Goal: Task Accomplishment & Management: Use online tool/utility

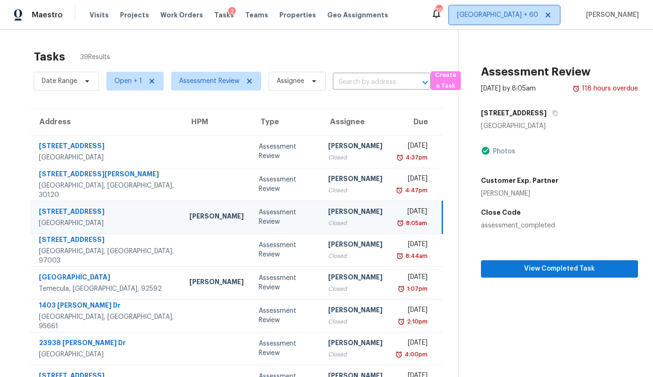
click at [527, 13] on span "[GEOGRAPHIC_DATA] + 60" at bounding box center [497, 14] width 81 height 9
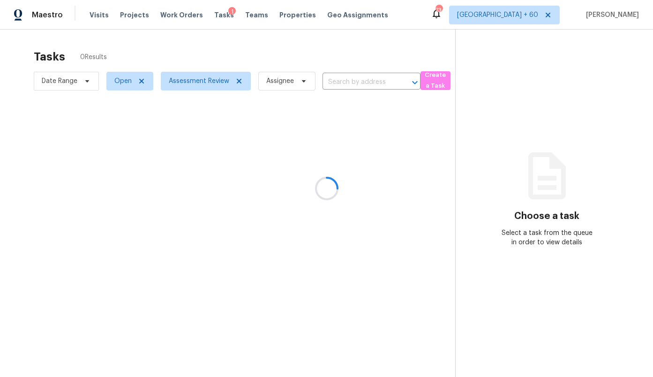
click at [524, 16] on div at bounding box center [326, 188] width 653 height 377
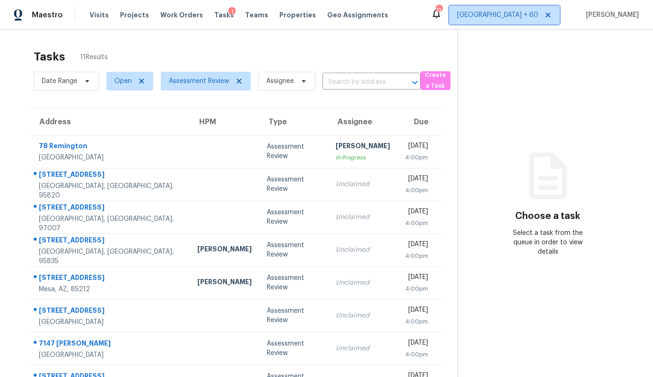
click at [523, 15] on span "[GEOGRAPHIC_DATA] + 60" at bounding box center [497, 14] width 81 height 9
click at [412, 43] on div "Tasks 11 Results Date Range Open Assessment Review Assignee ​ Create a Task Add…" at bounding box center [326, 264] width 653 height 468
click at [521, 10] on span "[GEOGRAPHIC_DATA] + 60" at bounding box center [497, 14] width 81 height 9
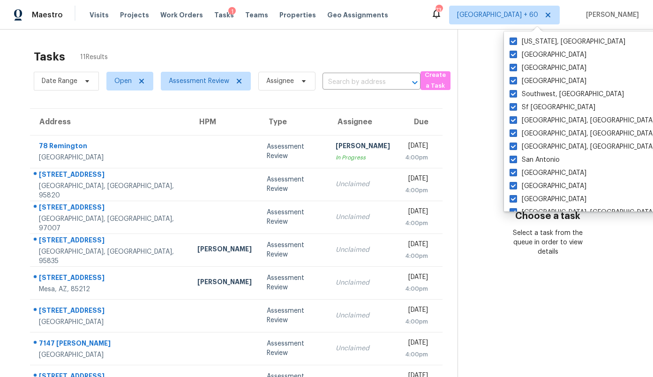
click at [413, 38] on div "Tasks 11 Results Date Range Open Assessment Review Assignee ​ Create a Task Add…" at bounding box center [326, 264] width 653 height 468
